Goal: Information Seeking & Learning: Check status

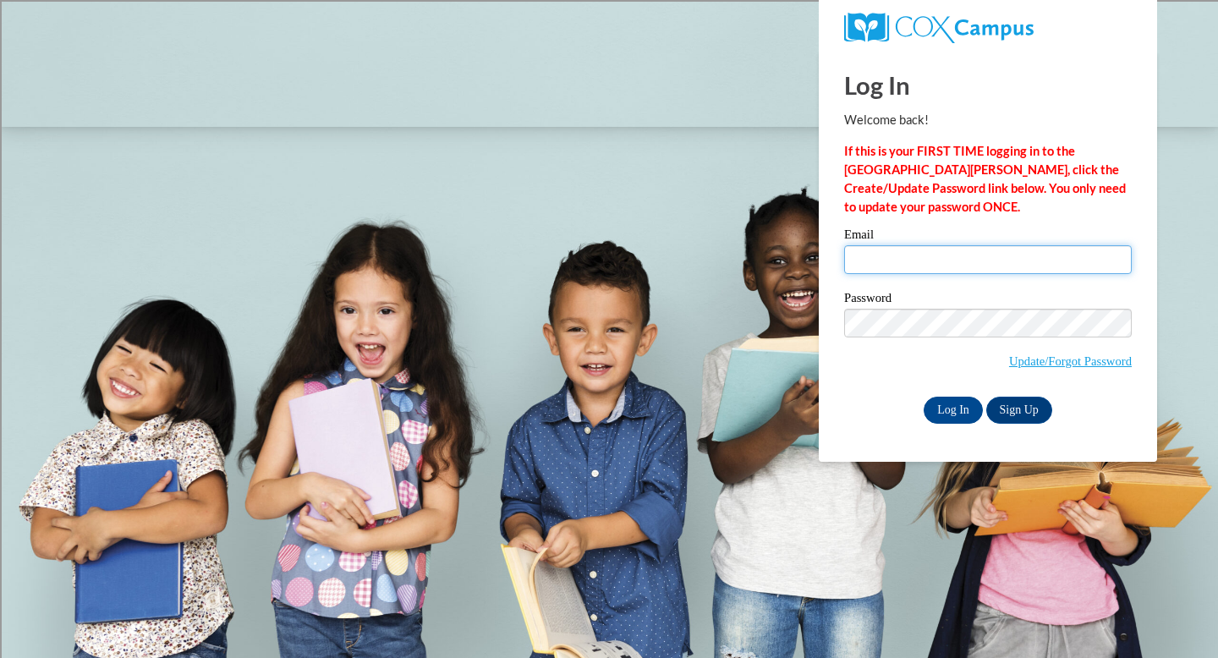
type input "jstrebig@shorewood.k12.wi.us"
click at [971, 260] on input "jstrebig@shorewood.k12.wi.us" at bounding box center [988, 259] width 288 height 29
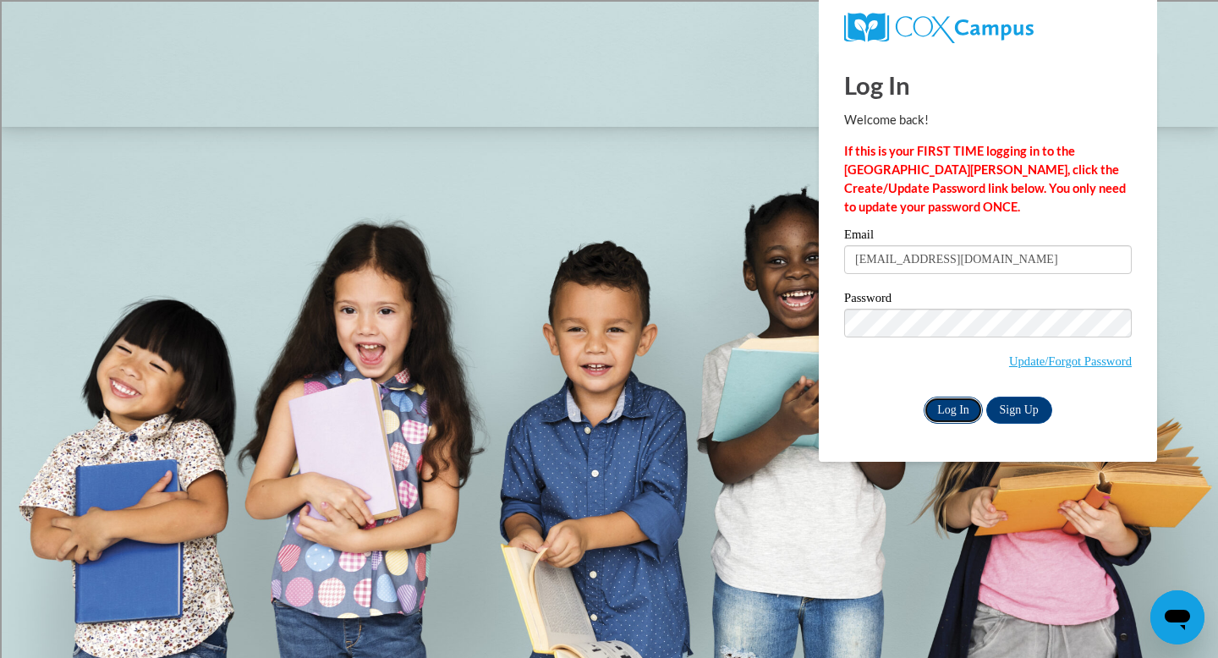
click at [953, 406] on input "Log In" at bounding box center [953, 410] width 59 height 27
click at [948, 415] on input "Log In" at bounding box center [953, 410] width 59 height 27
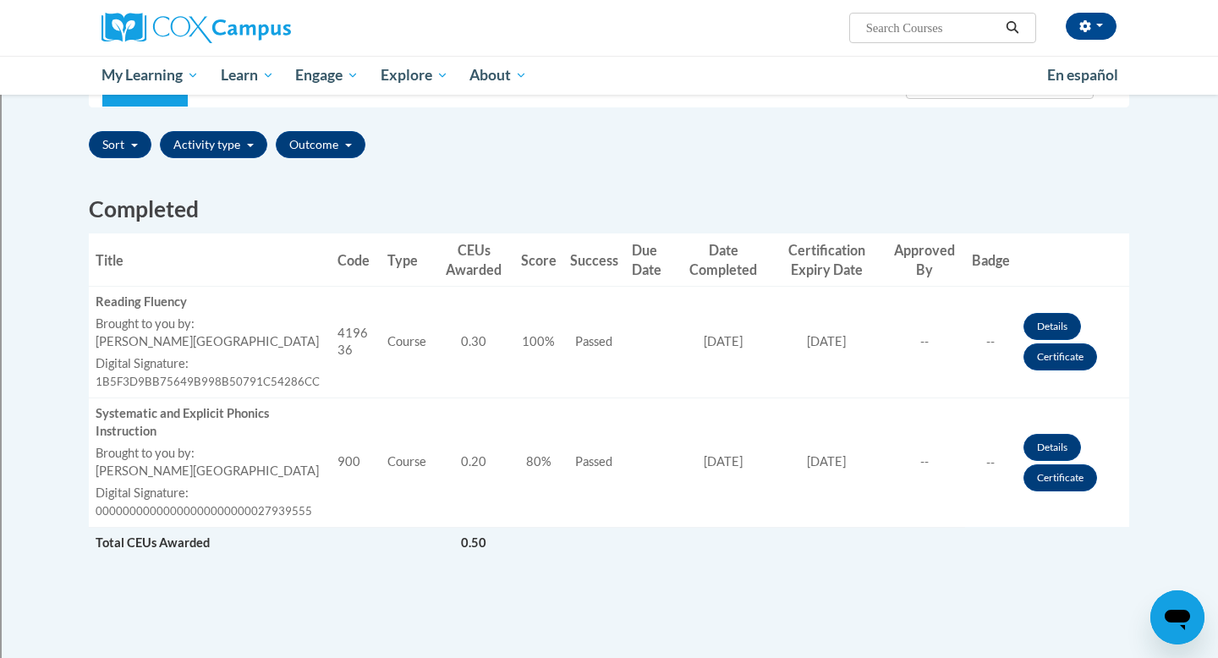
scroll to position [370, 0]
click at [1057, 356] on link "Certificate" at bounding box center [1061, 356] width 74 height 27
